Goal: Find specific page/section

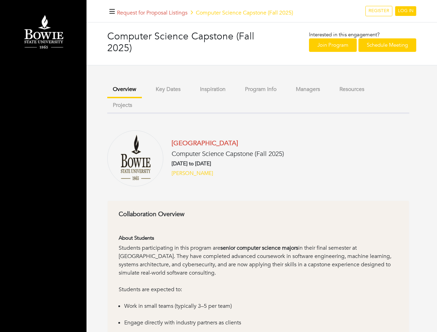
click at [218, 166] on h6 "[DATE] to [DATE]" at bounding box center [227, 163] width 112 height 6
click at [112, 11] on icon "button" at bounding box center [112, 11] width 6 height 7
